Goal: Transaction & Acquisition: Purchase product/service

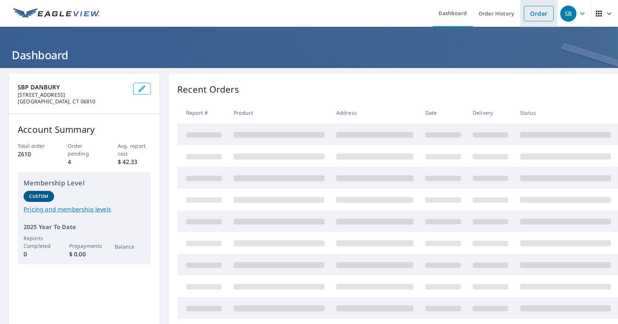
click at [536, 18] on link "Order" at bounding box center [539, 13] width 30 height 15
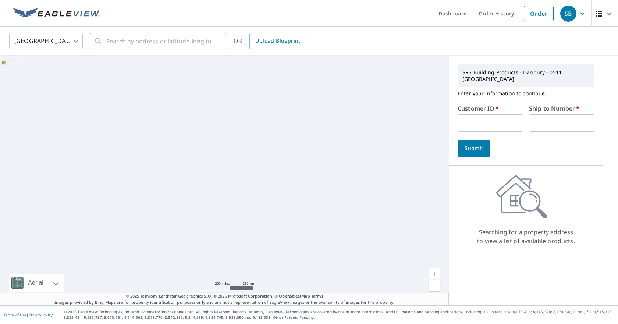
click at [471, 114] on input "text" at bounding box center [491, 122] width 66 height 17
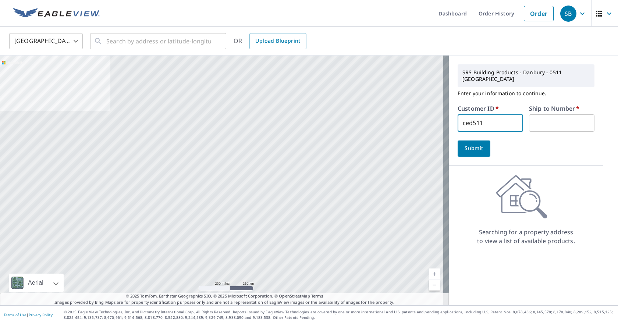
type input "ced511"
type input "01"
click at [465, 144] on span "Submit" at bounding box center [474, 148] width 21 height 9
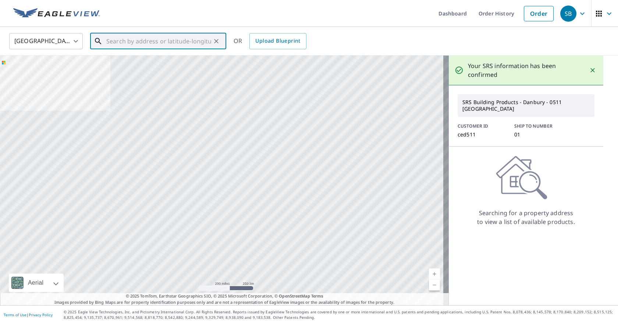
click at [122, 40] on input "text" at bounding box center [158, 41] width 105 height 21
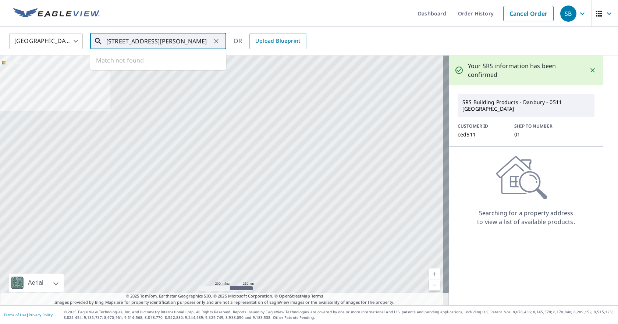
click at [145, 40] on input "[STREET_ADDRESS][PERSON_NAME]" at bounding box center [158, 41] width 105 height 21
click at [143, 68] on p "Mahopac, [GEOGRAPHIC_DATA] 10541" at bounding box center [163, 70] width 116 height 7
type input "[STREET_ADDRESS]"
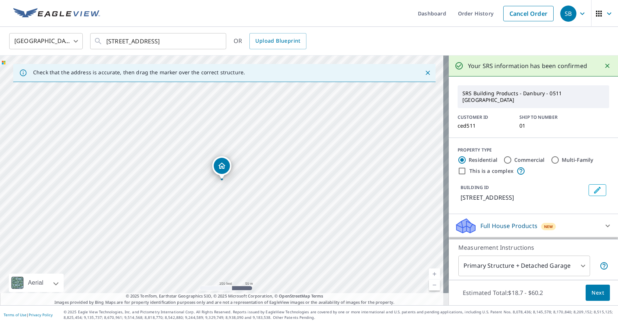
click at [429, 273] on link "Current Level 17, Zoom In" at bounding box center [434, 274] width 11 height 11
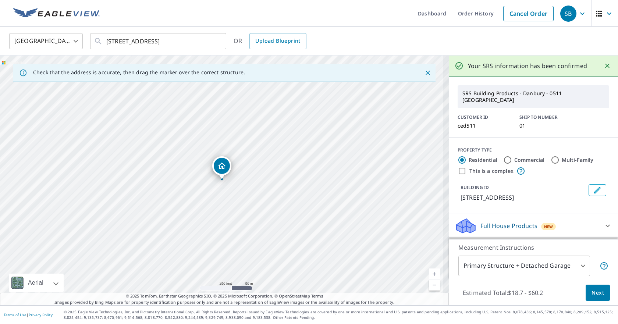
click at [429, 273] on link "Current Level 17, Zoom In" at bounding box center [434, 274] width 11 height 11
click at [429, 273] on link "Current Level 19, Zoom In" at bounding box center [434, 274] width 11 height 11
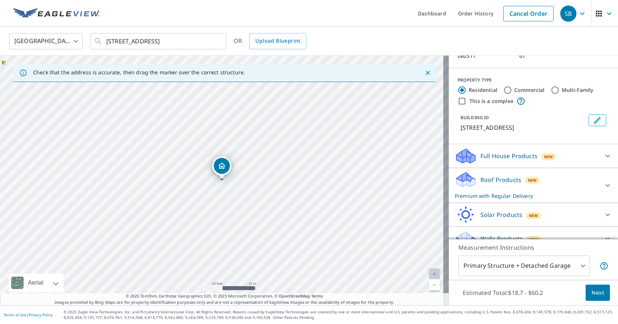
scroll to position [75, 0]
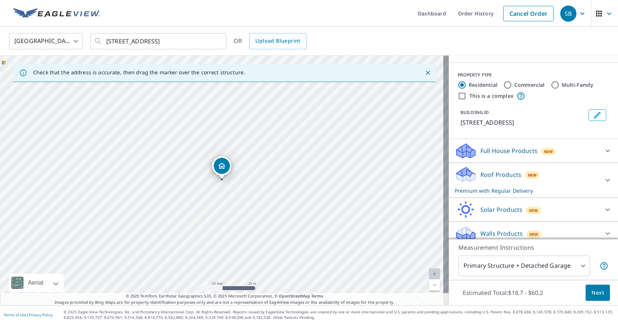
click at [580, 146] on div "Full House Products New" at bounding box center [527, 150] width 144 height 17
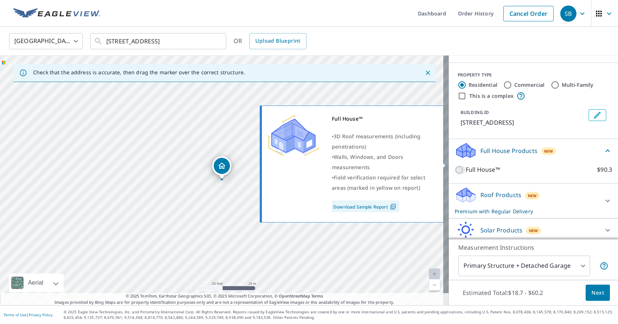
click at [455, 166] on input "Full House™ $90.3" at bounding box center [460, 170] width 11 height 9
checkbox input "true"
checkbox input "false"
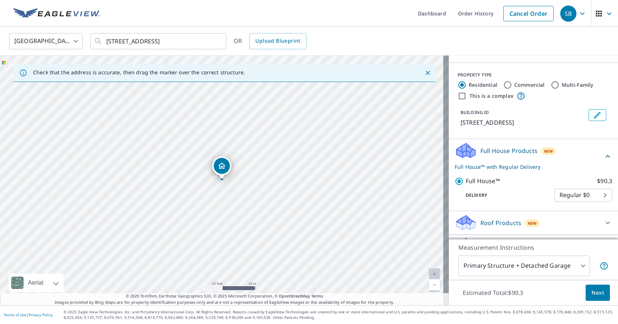
scroll to position [112, 0]
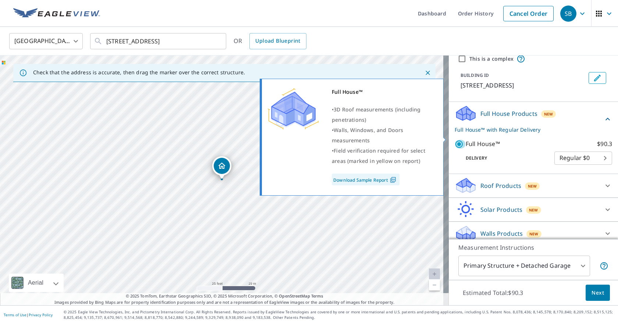
click at [455, 140] on input "Full House™ $90.3" at bounding box center [460, 144] width 11 height 9
checkbox input "false"
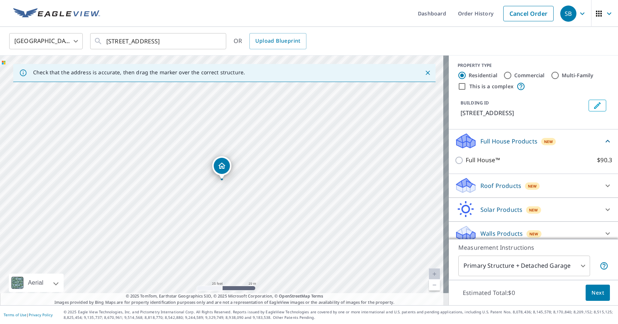
click at [488, 229] on p "Walls Products" at bounding box center [502, 233] width 42 height 9
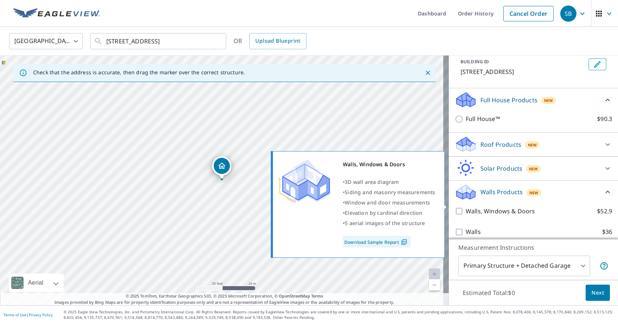
click at [455, 207] on input "Walls, Windows & Doors $52.9" at bounding box center [460, 211] width 11 height 9
checkbox input "true"
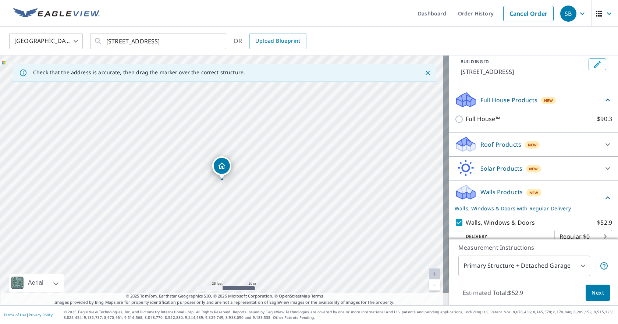
scroll to position [153, 0]
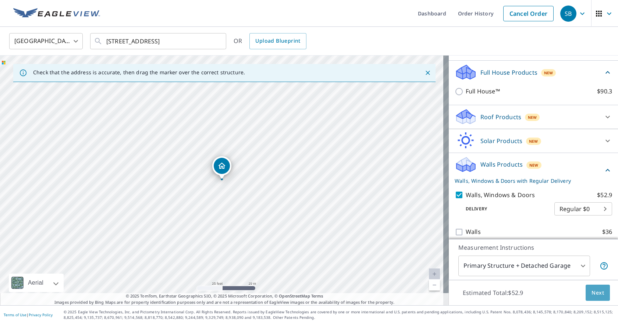
click at [592, 297] on span "Next" at bounding box center [598, 293] width 13 height 9
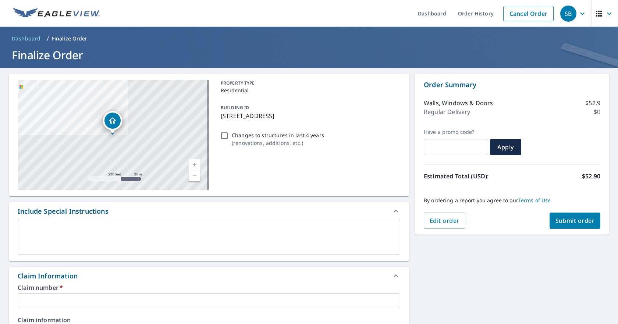
drag, startPoint x: 327, startPoint y: 112, endPoint x: 219, endPoint y: 116, distance: 108.3
click at [221, 116] on p "[STREET_ADDRESS]" at bounding box center [309, 116] width 177 height 9
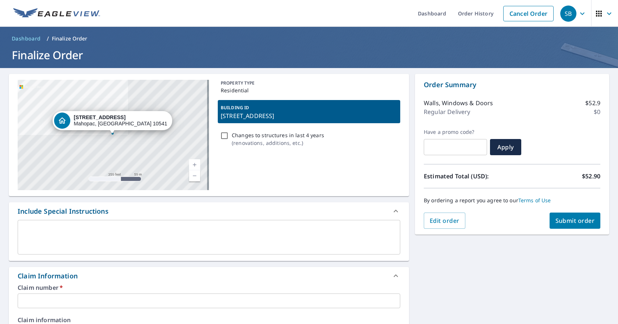
click at [228, 116] on p "[STREET_ADDRESS]" at bounding box center [309, 116] width 177 height 9
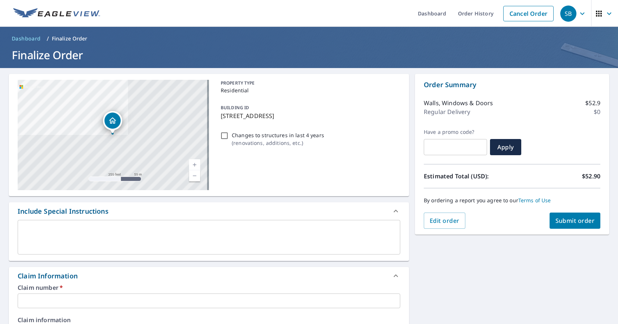
drag, startPoint x: 219, startPoint y: 115, endPoint x: 329, endPoint y: 122, distance: 109.5
click at [329, 122] on div "BUILDING ID [STREET_ADDRESS]" at bounding box center [309, 111] width 183 height 23
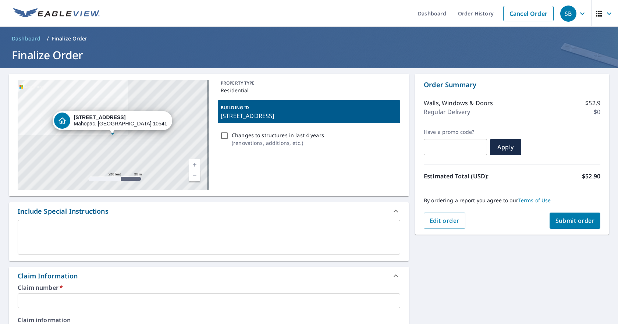
click at [313, 116] on p "[STREET_ADDRESS]" at bounding box center [309, 116] width 177 height 9
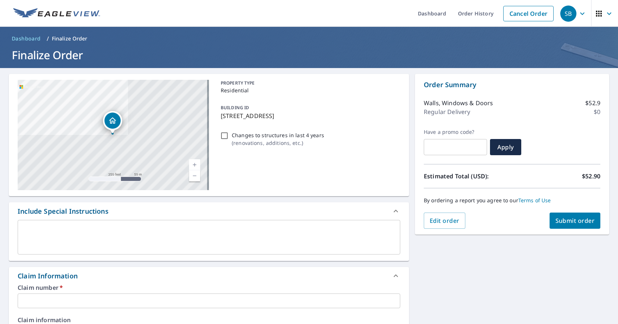
drag, startPoint x: 326, startPoint y: 117, endPoint x: 219, endPoint y: 116, distance: 107.1
click at [221, 116] on p "[STREET_ADDRESS]" at bounding box center [309, 116] width 177 height 9
checkbox input "true"
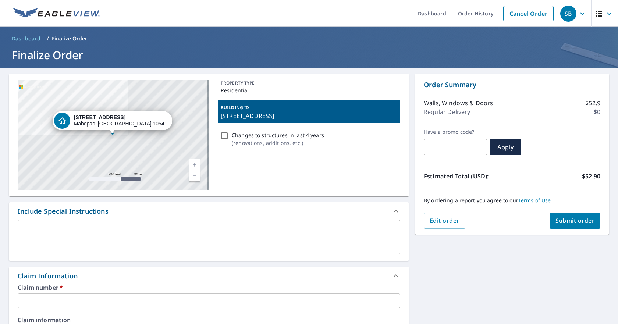
copy p "[STREET_ADDRESS]"
click at [36, 301] on input "text" at bounding box center [209, 301] width 383 height 15
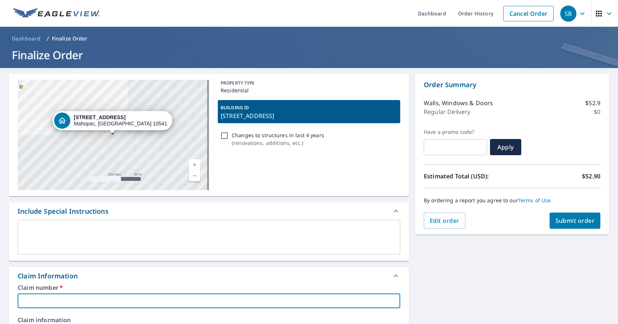
paste input "[STREET_ADDRESS]"
type input "[STREET_ADDRESS]"
checkbox input "true"
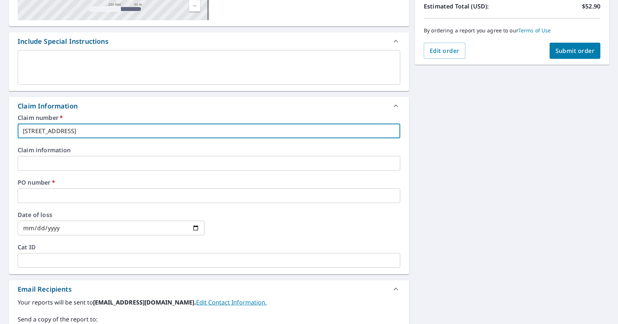
scroll to position [172, 0]
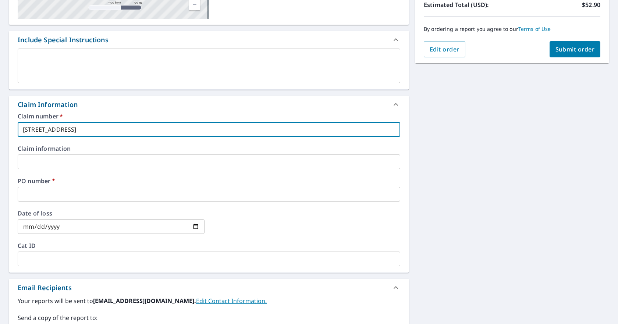
type input "[STREET_ADDRESS]"
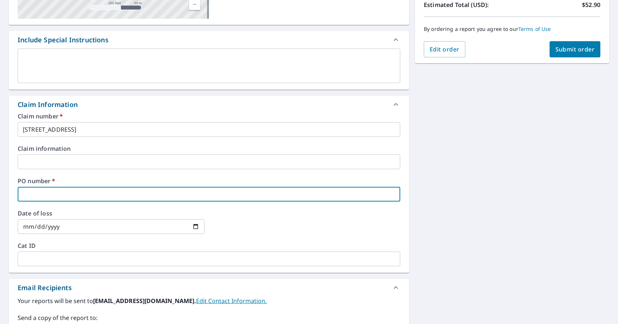
click at [42, 188] on input "text" at bounding box center [209, 194] width 383 height 15
paste input "[STREET_ADDRESS]"
type input "[STREET_ADDRESS]"
checkbox input "true"
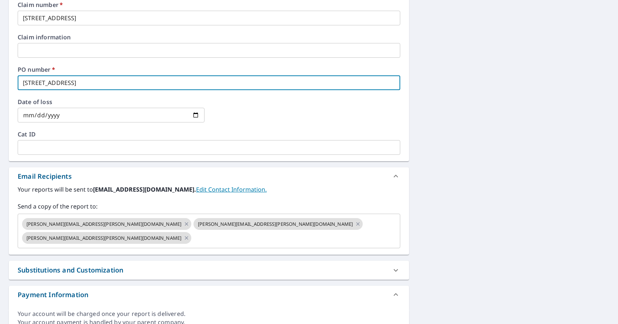
scroll to position [285, 0]
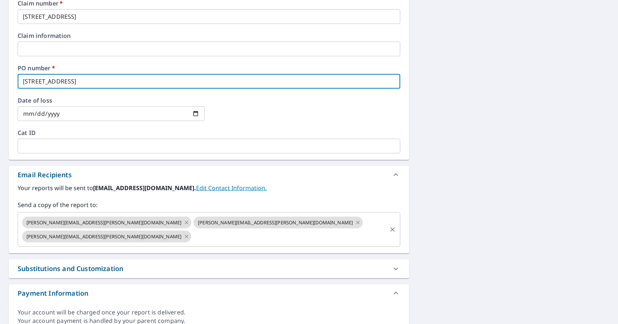
click at [191, 231] on div "[PERSON_NAME][EMAIL_ADDRESS][PERSON_NAME][DOMAIN_NAME]" at bounding box center [106, 237] width 169 height 12
type input "[STREET_ADDRESS]"
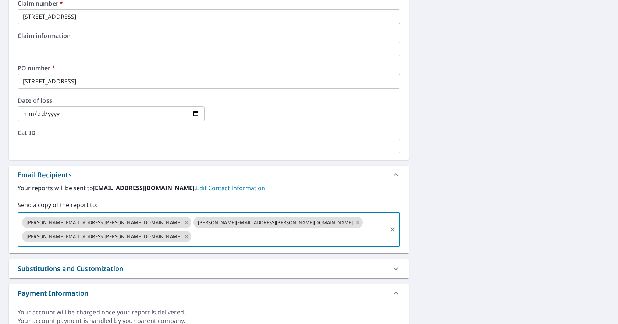
click at [190, 233] on icon at bounding box center [187, 237] width 6 height 8
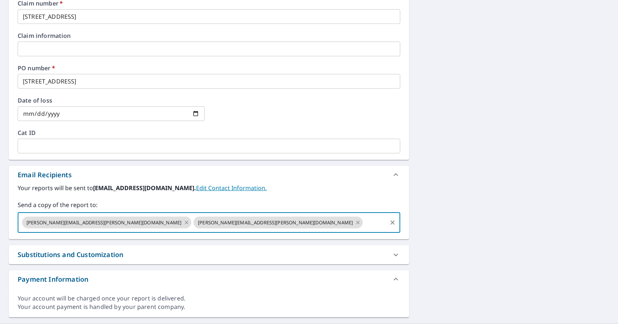
click at [355, 223] on icon at bounding box center [358, 223] width 6 height 8
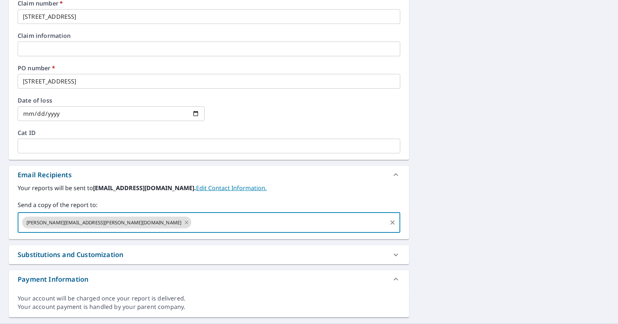
click at [184, 223] on icon at bounding box center [187, 223] width 6 height 8
checkbox input "true"
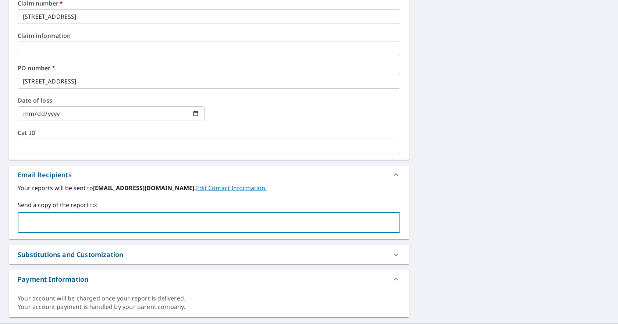
click at [109, 222] on input "text" at bounding box center [203, 223] width 365 height 14
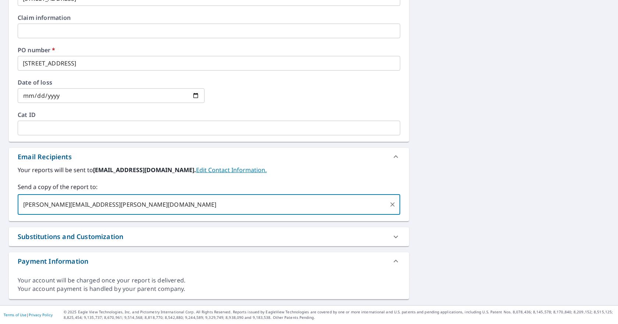
type input "[PERSON_NAME][EMAIL_ADDRESS][PERSON_NAME][DOMAIN_NAME]"
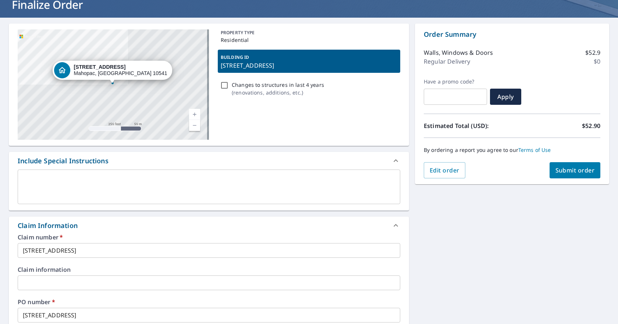
scroll to position [18, 0]
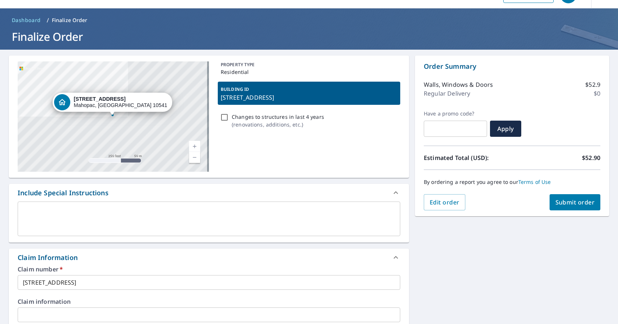
click at [567, 206] on span "Submit order" at bounding box center [575, 202] width 39 height 8
checkbox input "true"
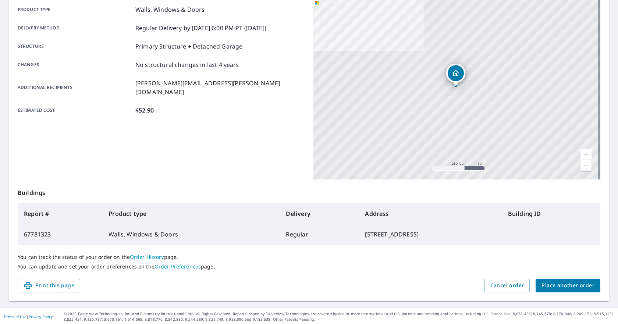
scroll to position [109, 0]
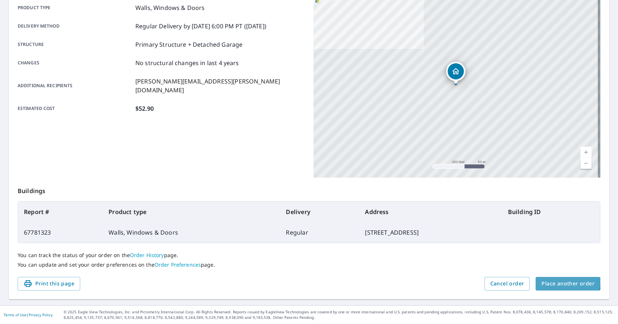
click at [558, 283] on span "Place another order" at bounding box center [568, 283] width 53 height 9
